Goal: Task Accomplishment & Management: Manage account settings

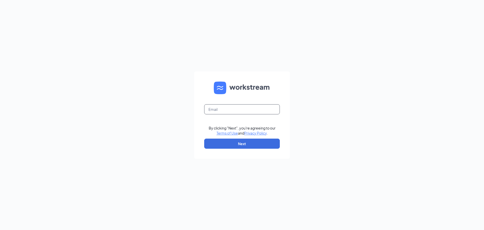
click at [266, 111] on input "text" at bounding box center [242, 109] width 76 height 10
type input "martinezarlet8333@gmail.com"
click at [248, 141] on button "Next" at bounding box center [242, 143] width 76 height 10
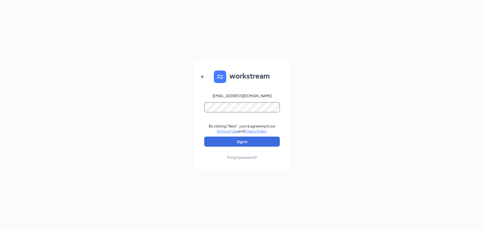
click at [204, 136] on button "Sign In" at bounding box center [242, 141] width 76 height 10
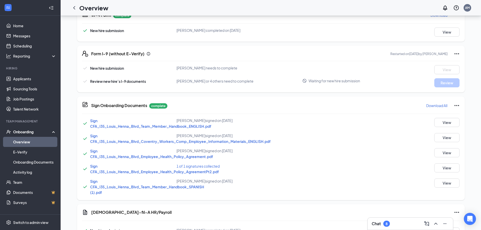
scroll to position [126, 0]
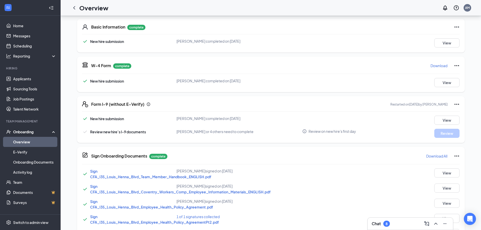
scroll to position [75, 0]
click at [456, 117] on button "View" at bounding box center [446, 119] width 25 height 9
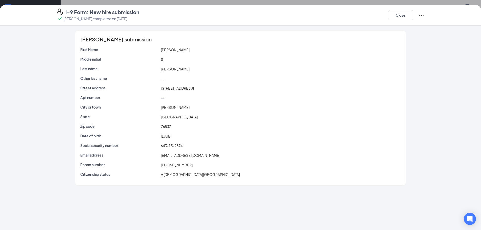
click at [420, 15] on icon "Ellipses" at bounding box center [421, 15] width 6 height 6
click at [407, 37] on li "Mark as complete" at bounding box center [383, 41] width 82 height 11
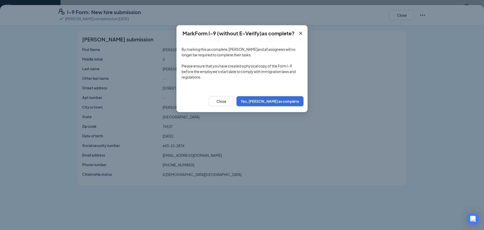
click at [302, 32] on icon "Cross" at bounding box center [301, 33] width 6 height 6
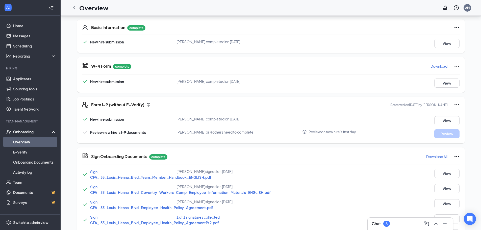
scroll to position [75, 0]
click at [456, 104] on icon "Ellipses" at bounding box center [456, 104] width 6 height 6
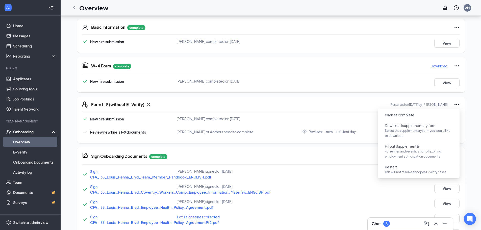
click at [378, 79] on div "New hire submission Abelardo S Casiano completed on Aug 16, 2025 View" at bounding box center [270, 82] width 377 height 9
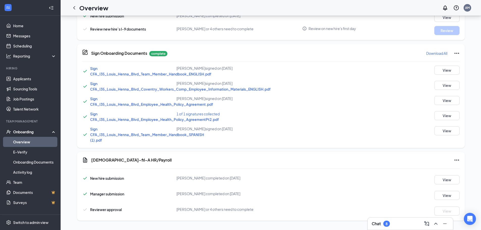
scroll to position [179, 0]
click at [453, 159] on div "[DEMOGRAPHIC_DATA]-fil-A HR/Payroll" at bounding box center [275, 159] width 368 height 6
click at [457, 157] on icon "Ellipses" at bounding box center [456, 159] width 6 height 6
click at [385, 138] on div "Sign CFA_I35_Louis_Henna_Blvd_Team_Member_Handbook_SPANISH (1).pdf [PERSON_NAME…" at bounding box center [270, 133] width 377 height 17
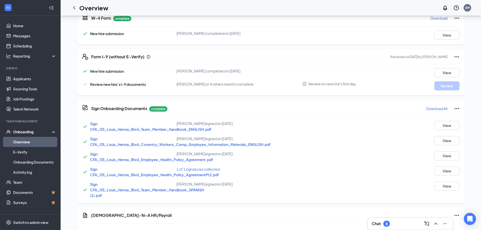
scroll to position [124, 0]
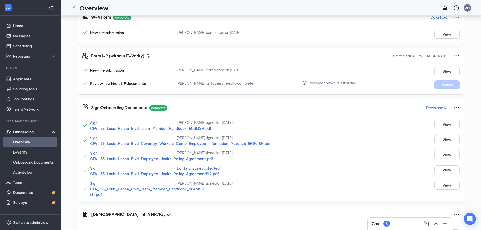
click at [457, 56] on icon "Ellipses" at bounding box center [456, 56] width 6 height 6
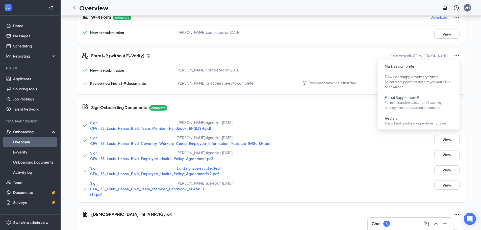
click at [334, 50] on div "Form I-9 (without E-Verify) Restarted on [DATE] by [PERSON_NAME] New hire submi…" at bounding box center [270, 71] width 387 height 47
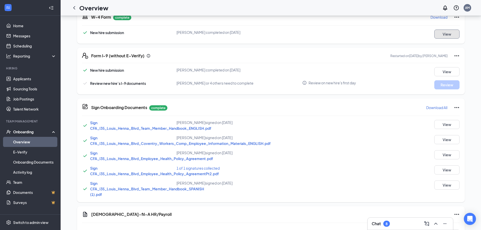
click at [456, 33] on button "View" at bounding box center [446, 34] width 25 height 9
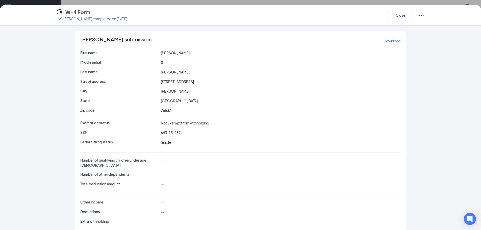
click at [384, 13] on div "W-4 Form [PERSON_NAME] completed on [DATE] Close" at bounding box center [240, 15] width 387 height 13
click at [390, 13] on button "Close" at bounding box center [400, 15] width 25 height 10
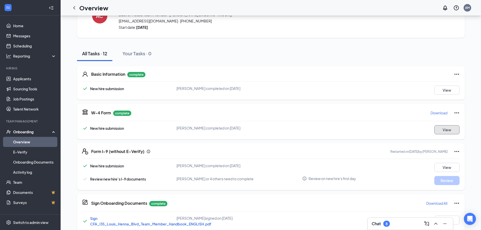
scroll to position [28, 0]
